Goal: Check status: Check status

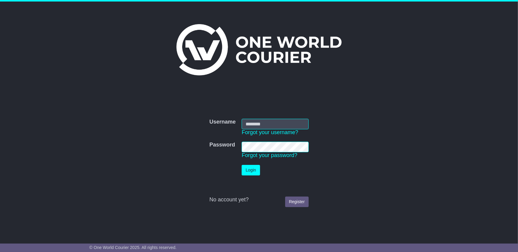
type input "**********"
click at [251, 168] on button "Login" at bounding box center [250, 170] width 18 height 11
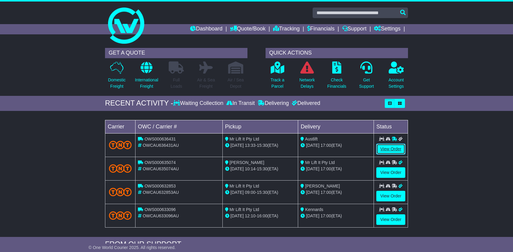
click at [396, 148] on link "View Order" at bounding box center [390, 149] width 29 height 11
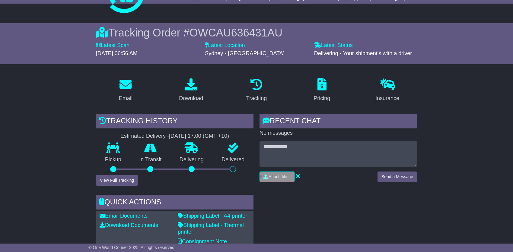
scroll to position [30, 0]
